Goal: Register for event/course

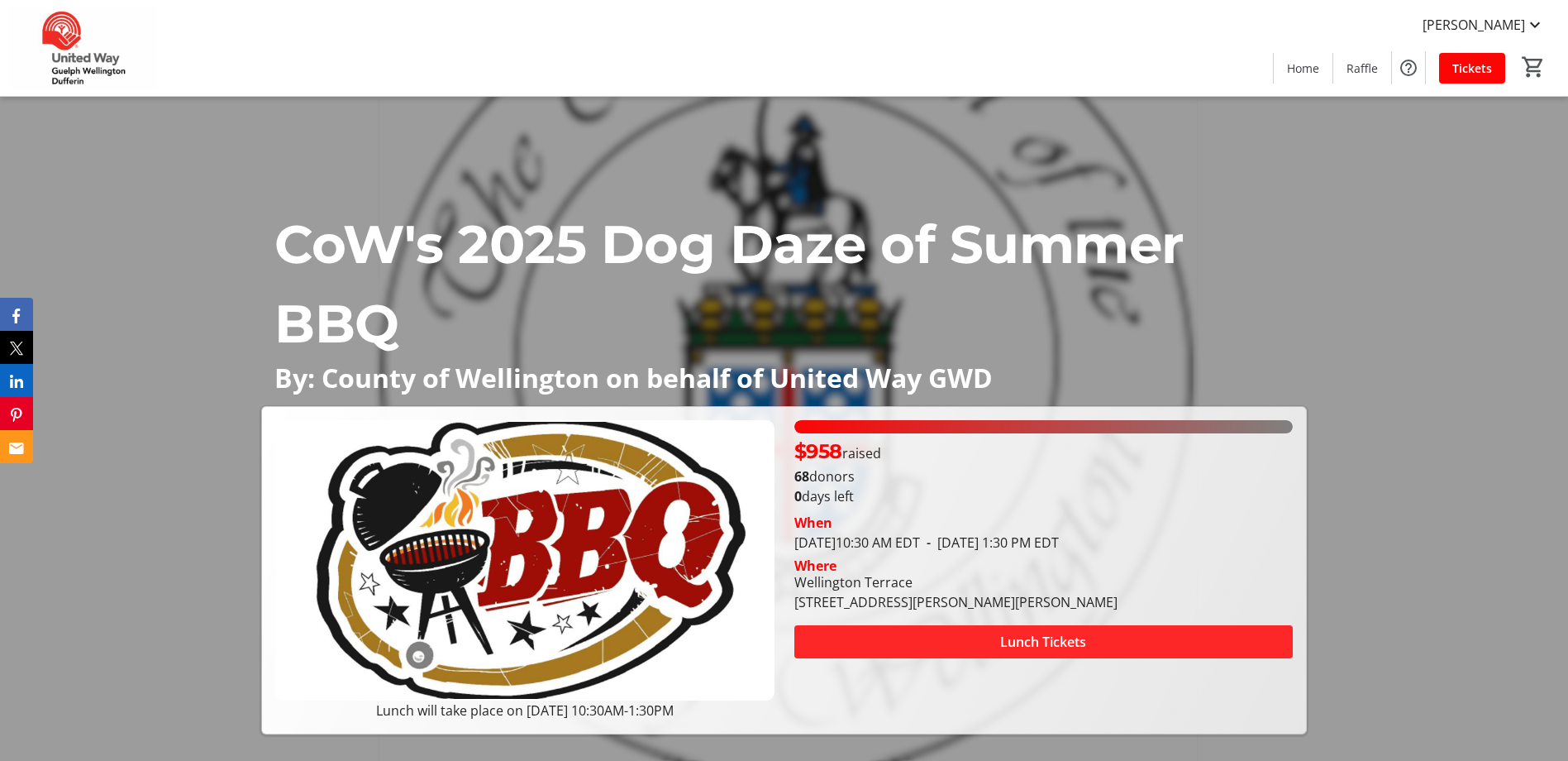
click at [963, 644] on span at bounding box center [1043, 641] width 498 height 40
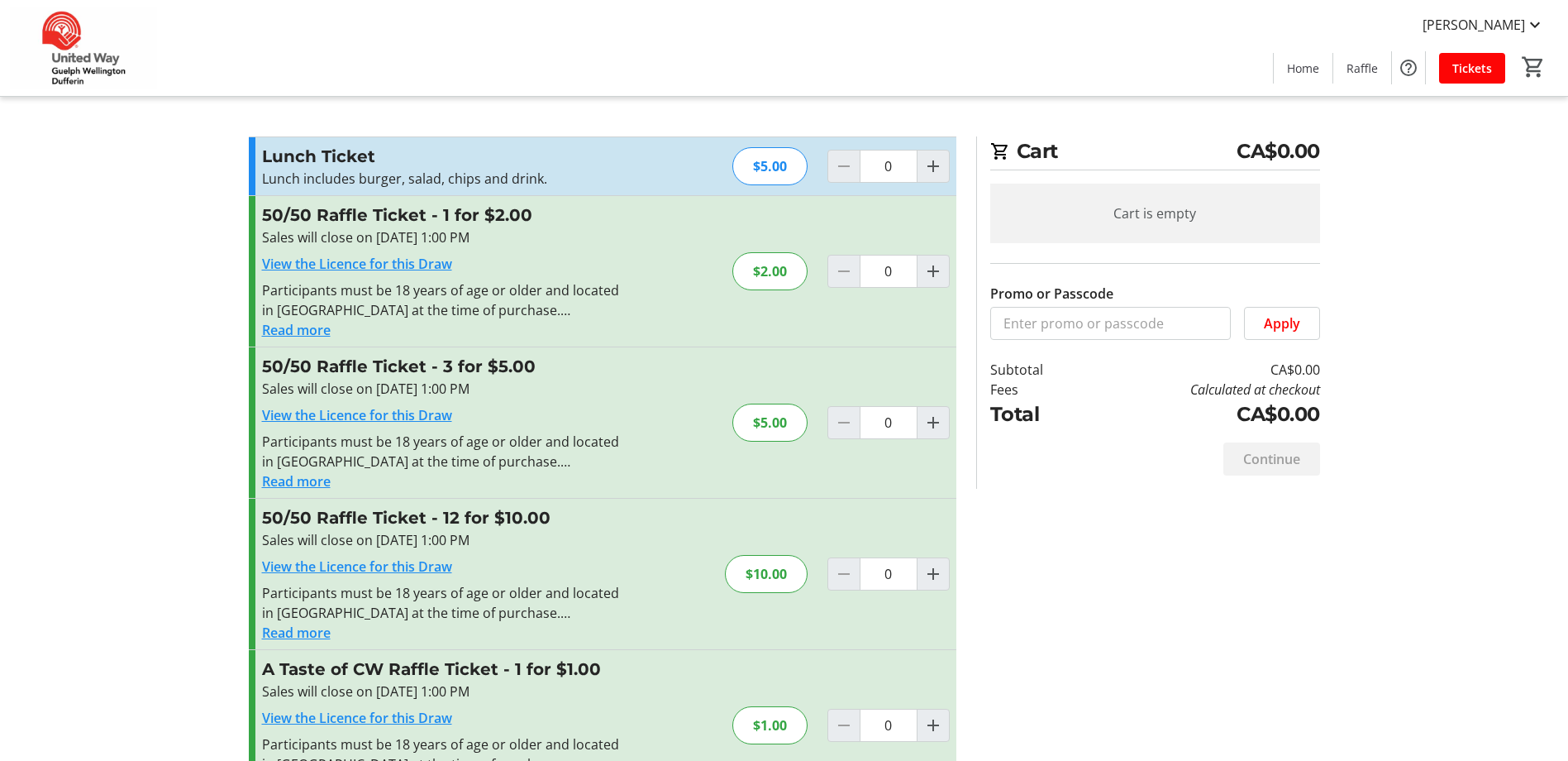
click at [497, 175] on p "Lunch includes burger, salad, chips and drink." at bounding box center [442, 178] width 361 height 19
click at [1309, 71] on span "Home" at bounding box center [1303, 68] width 32 height 18
